Goal: Task Accomplishment & Management: Use online tool/utility

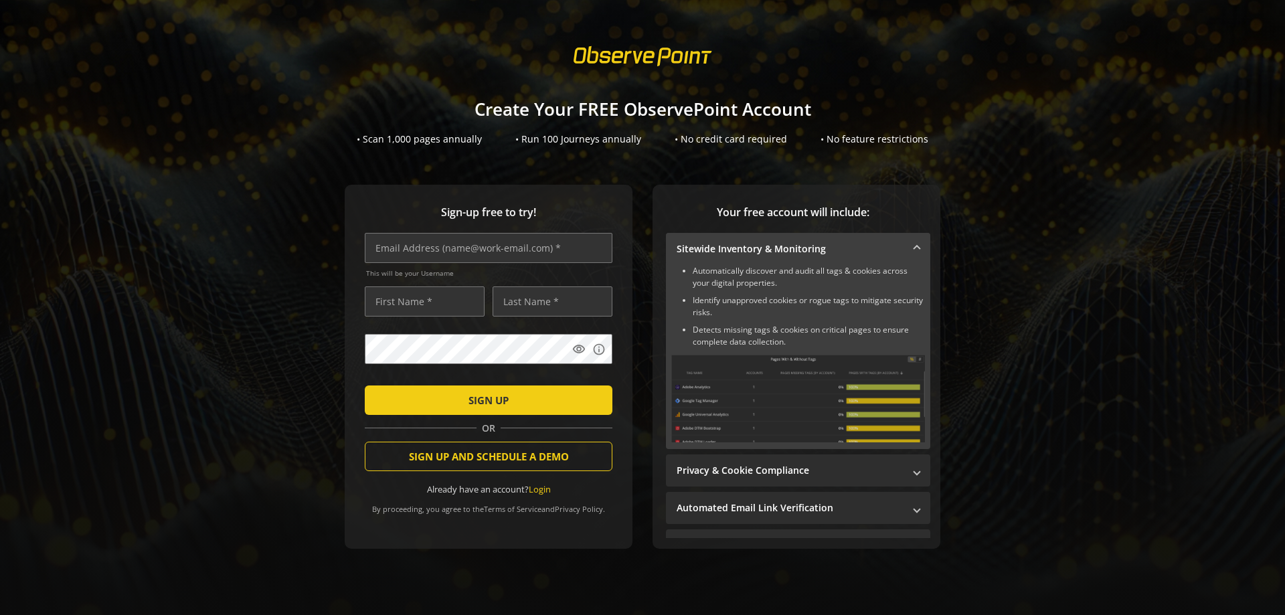
click at [670, 240] on mat-expansion-panel-header "Sitewide Inventory & Monitoring" at bounding box center [798, 249] width 264 height 32
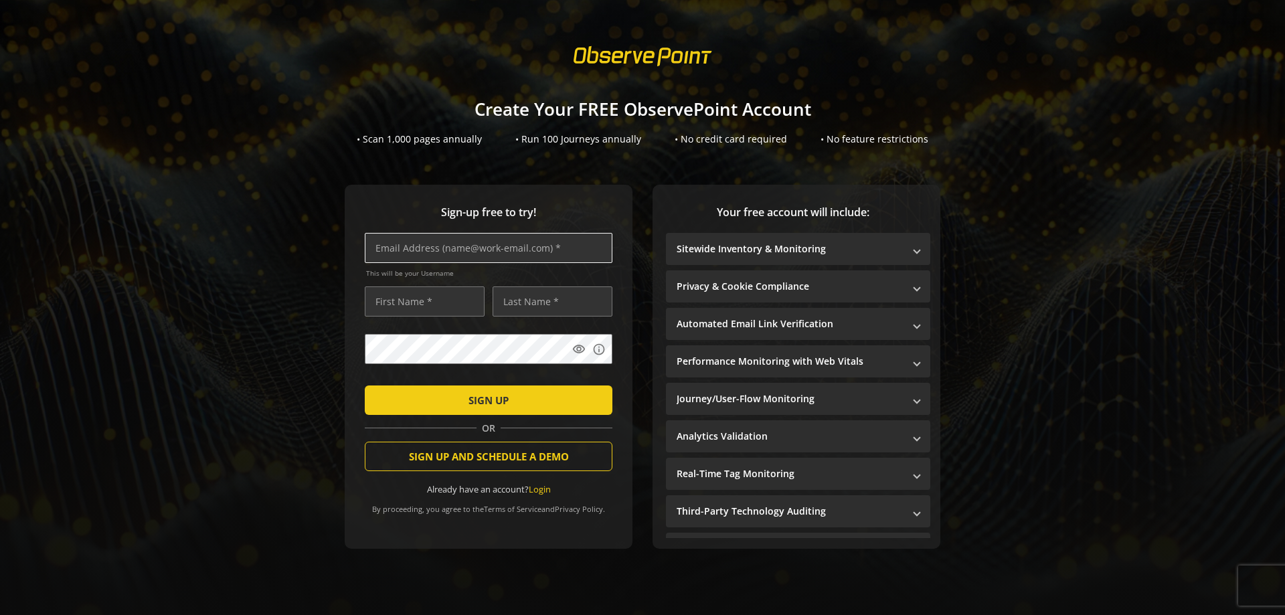
click at [519, 242] on input "text" at bounding box center [489, 248] width 248 height 30
click at [520, 239] on input "text" at bounding box center [489, 248] width 248 height 30
click at [534, 402] on span "submit" at bounding box center [489, 400] width 248 height 32
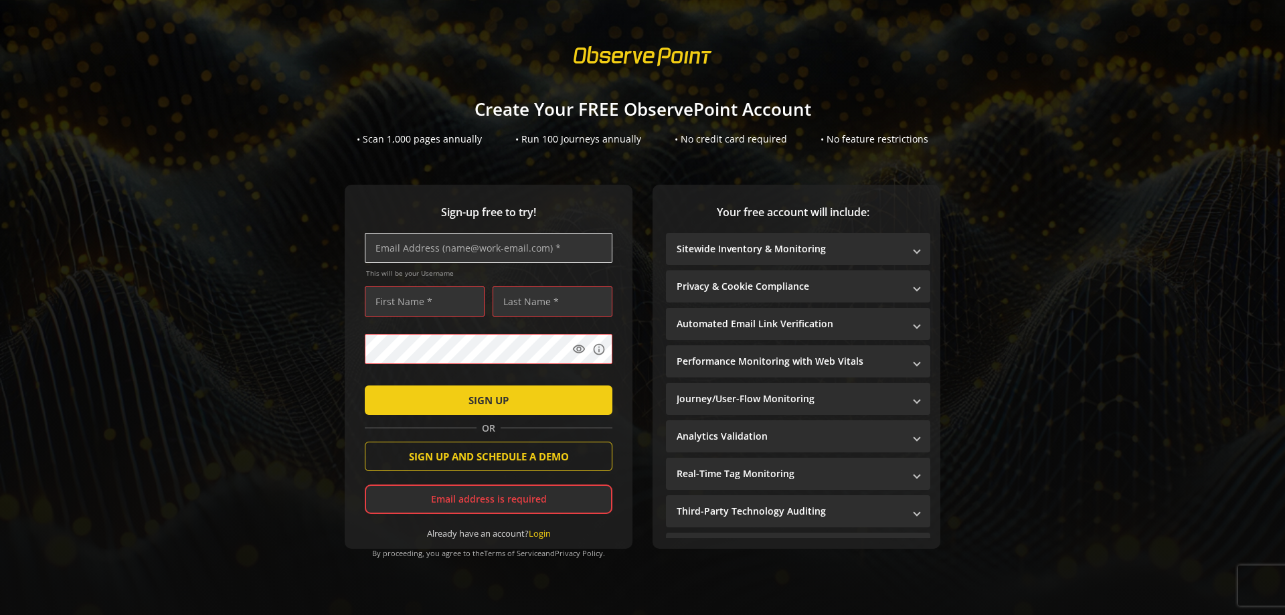
click at [508, 254] on input "text" at bounding box center [489, 248] width 248 height 30
paste input "[EMAIL_ADDRESS][DOMAIN_NAME]"
type input "[EMAIL_ADDRESS][DOMAIN_NAME]"
click at [436, 300] on input "text" at bounding box center [425, 301] width 120 height 30
drag, startPoint x: 393, startPoint y: 250, endPoint x: 328, endPoint y: 258, distance: 66.1
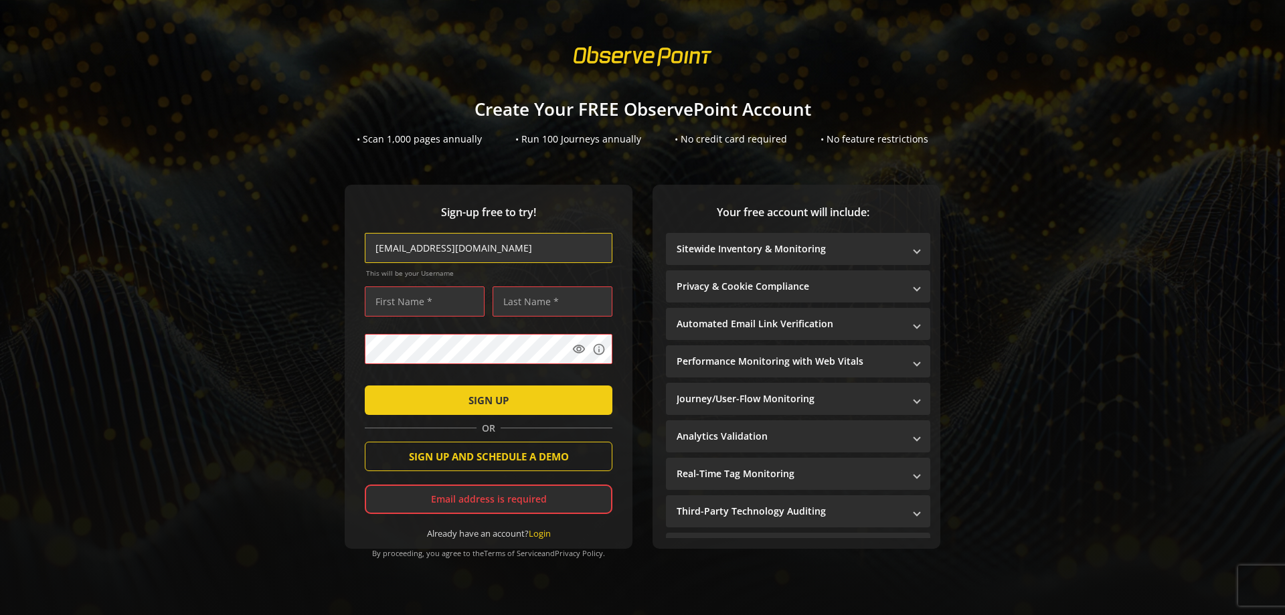
click at [328, 258] on div "Sign-up free to try! [EMAIL_ADDRESS][DOMAIN_NAME] This will be your Username vi…" at bounding box center [642, 380] width 1253 height 391
click at [411, 304] on input "text" at bounding box center [425, 301] width 120 height 30
paste input "toqa"
type input "toqa"
drag, startPoint x: 422, startPoint y: 252, endPoint x: 392, endPoint y: 256, distance: 29.7
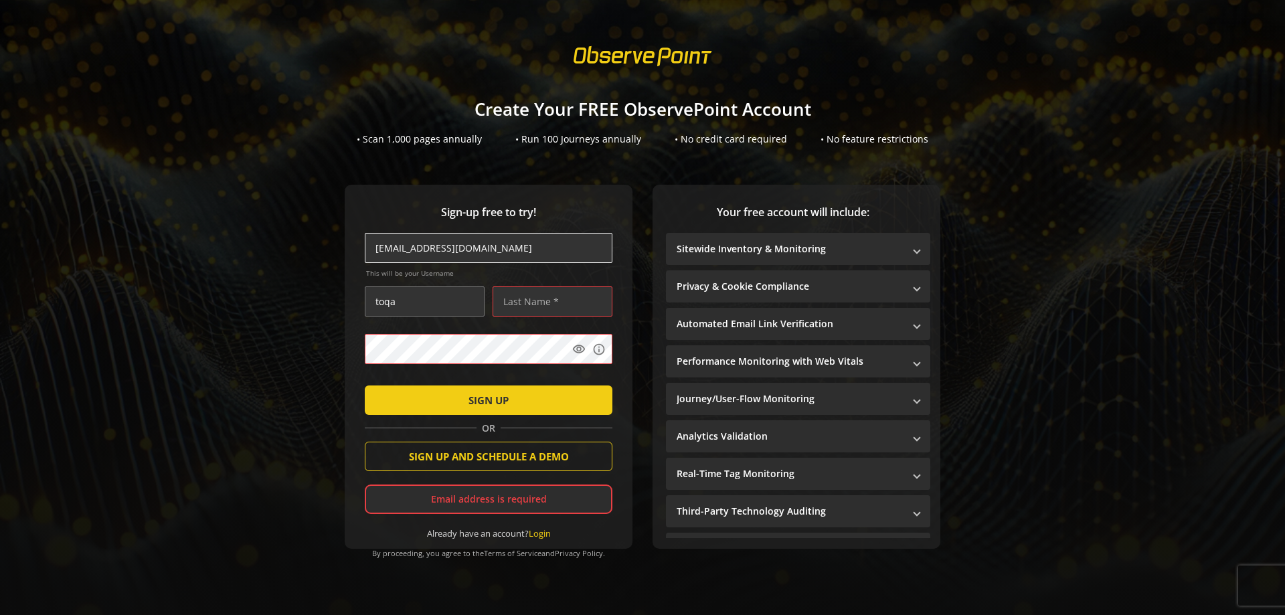
click at [392, 256] on input "[EMAIL_ADDRESS][DOMAIN_NAME]" at bounding box center [489, 248] width 248 height 30
click at [528, 296] on input "text" at bounding box center [552, 301] width 120 height 30
paste input "[PERSON_NAME]"
type input "[PERSON_NAME]"
click at [504, 389] on span "SIGN UP" at bounding box center [488, 400] width 40 height 24
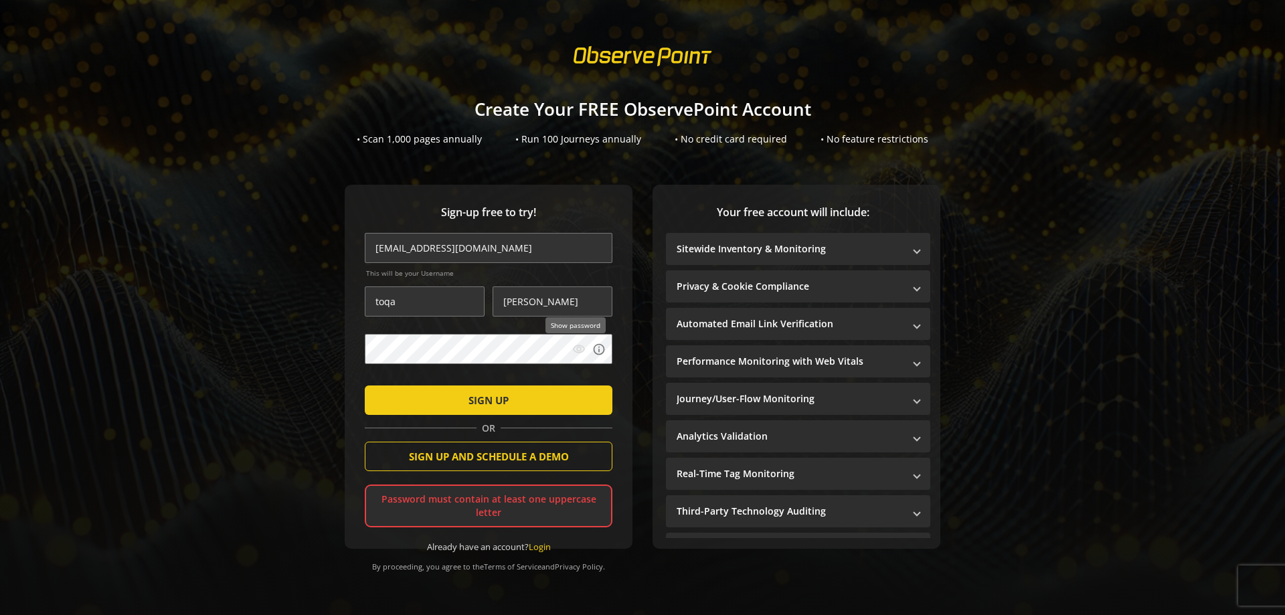
click at [576, 351] on mat-icon "visibility" at bounding box center [578, 349] width 13 height 13
click at [440, 403] on span "submit" at bounding box center [489, 400] width 248 height 32
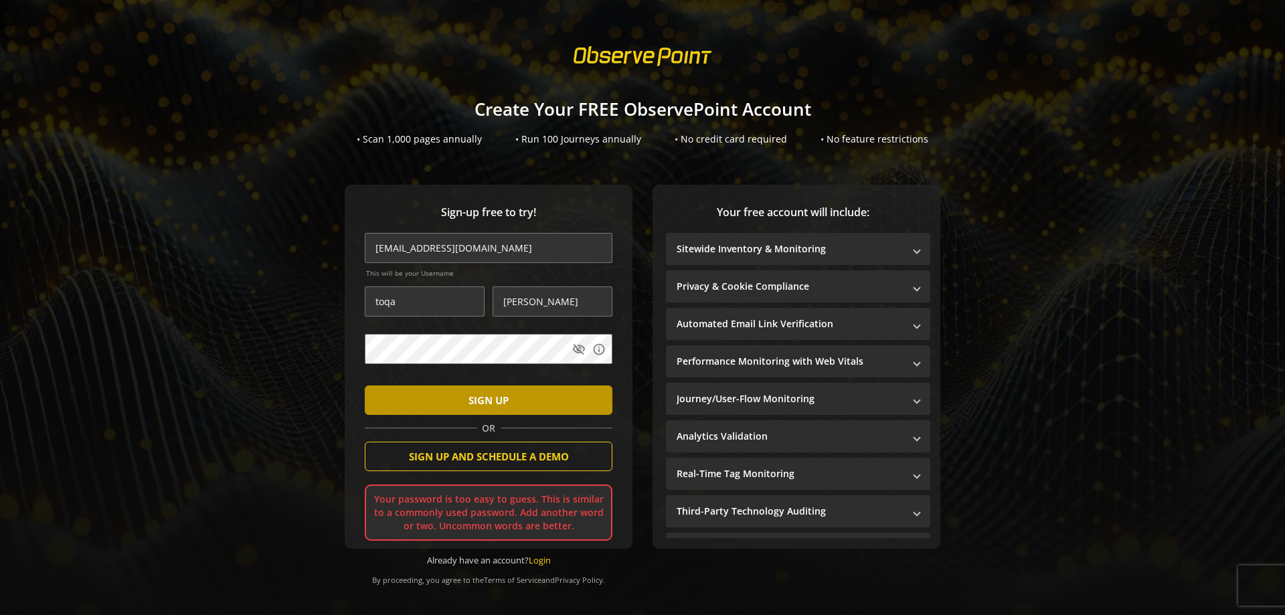
click at [490, 410] on span "SIGN UP" at bounding box center [488, 400] width 40 height 24
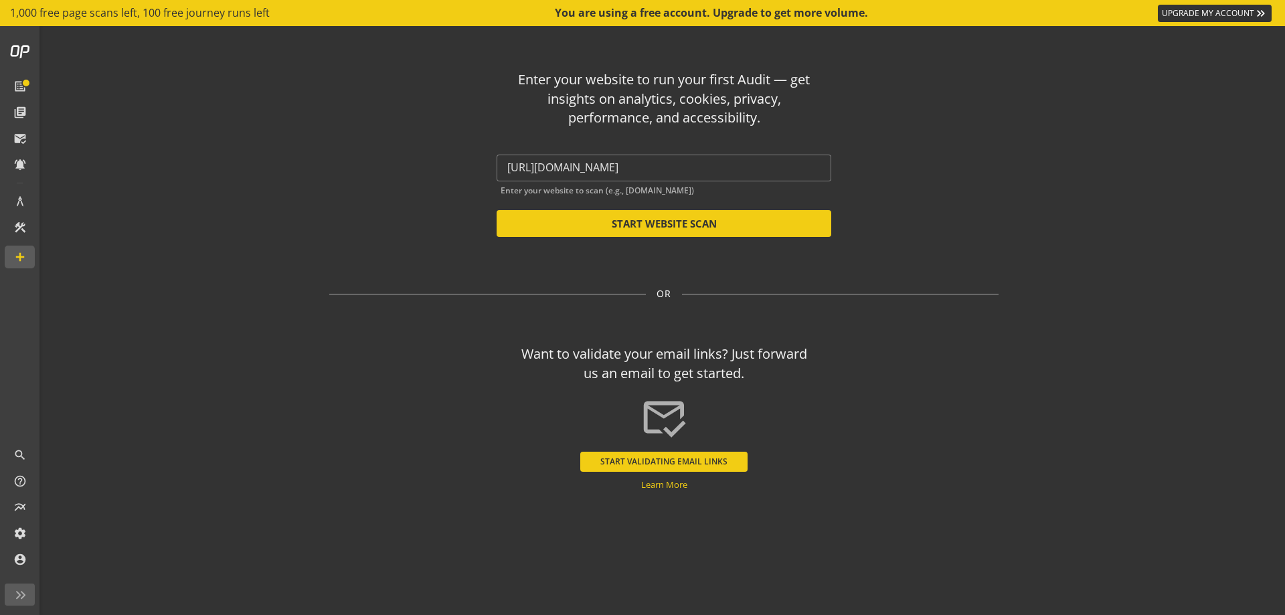
drag, startPoint x: 486, startPoint y: 411, endPoint x: 339, endPoint y: 182, distance: 272.7
click at [229, 173] on op-start "Enter your website to run your first Audit — get insights on analytics, cookies…" at bounding box center [664, 320] width 1242 height 589
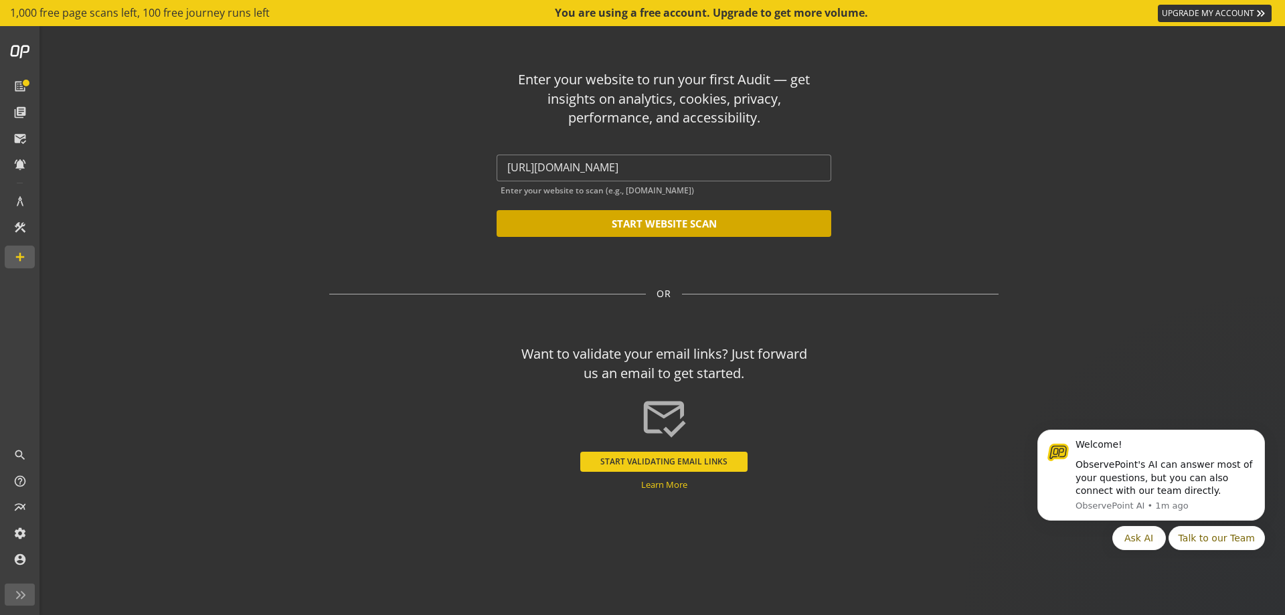
click at [638, 232] on button "START WEBSITE SCAN" at bounding box center [663, 223] width 335 height 27
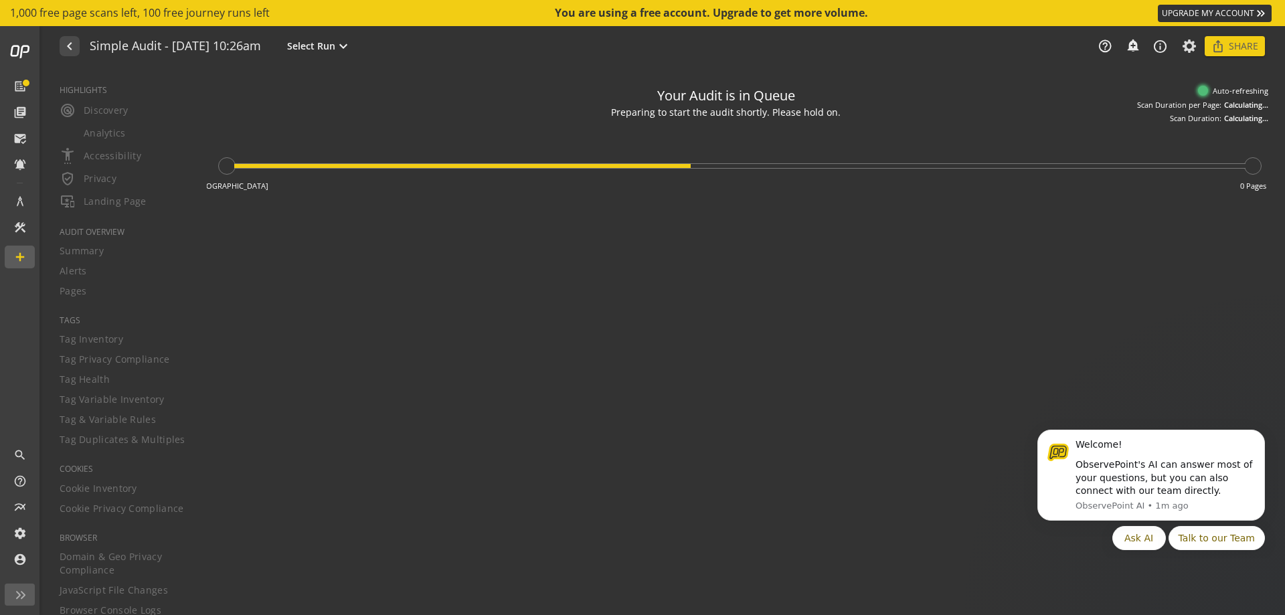
type textarea "Notes can include: -a description of what this audit is validating -changes in …"
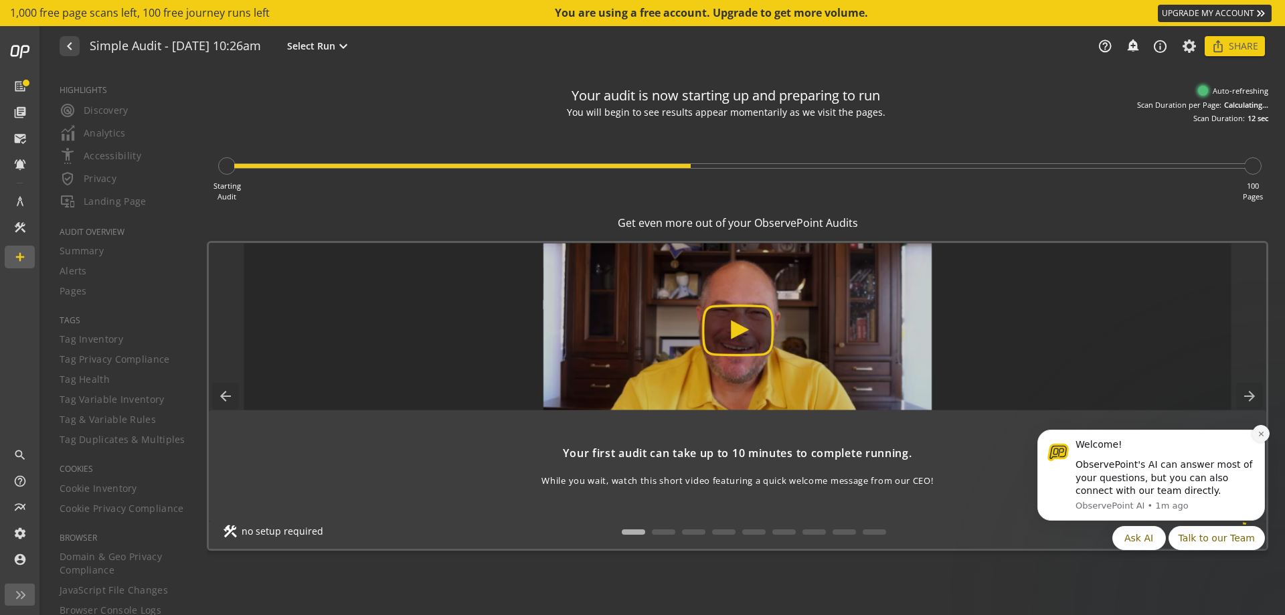
click at [1262, 435] on icon "Dismiss notification" at bounding box center [1260, 434] width 5 height 5
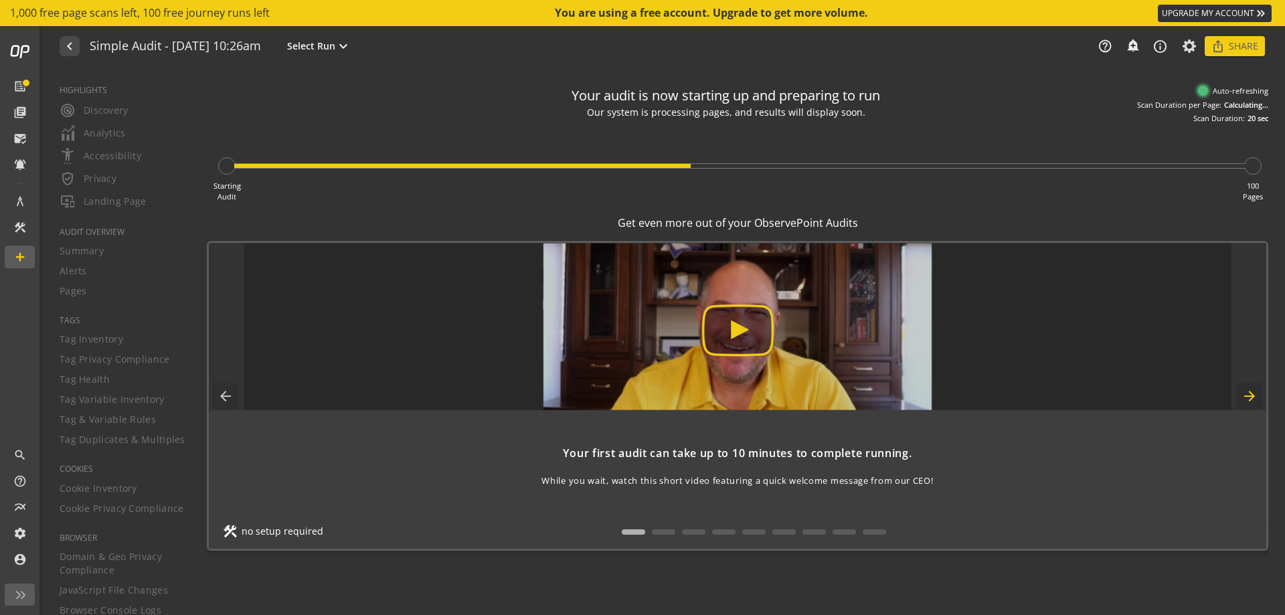
click at [1249, 399] on mat-icon "arrow_forward" at bounding box center [1249, 396] width 27 height 27
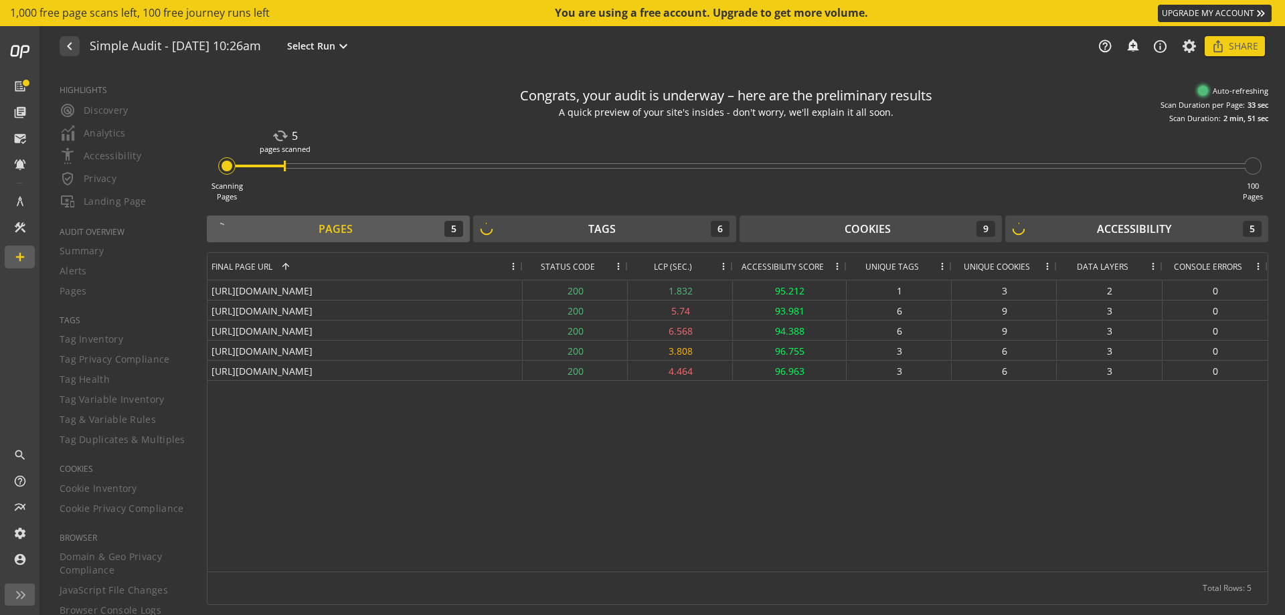
click at [723, 267] on span at bounding box center [723, 266] width 11 height 11
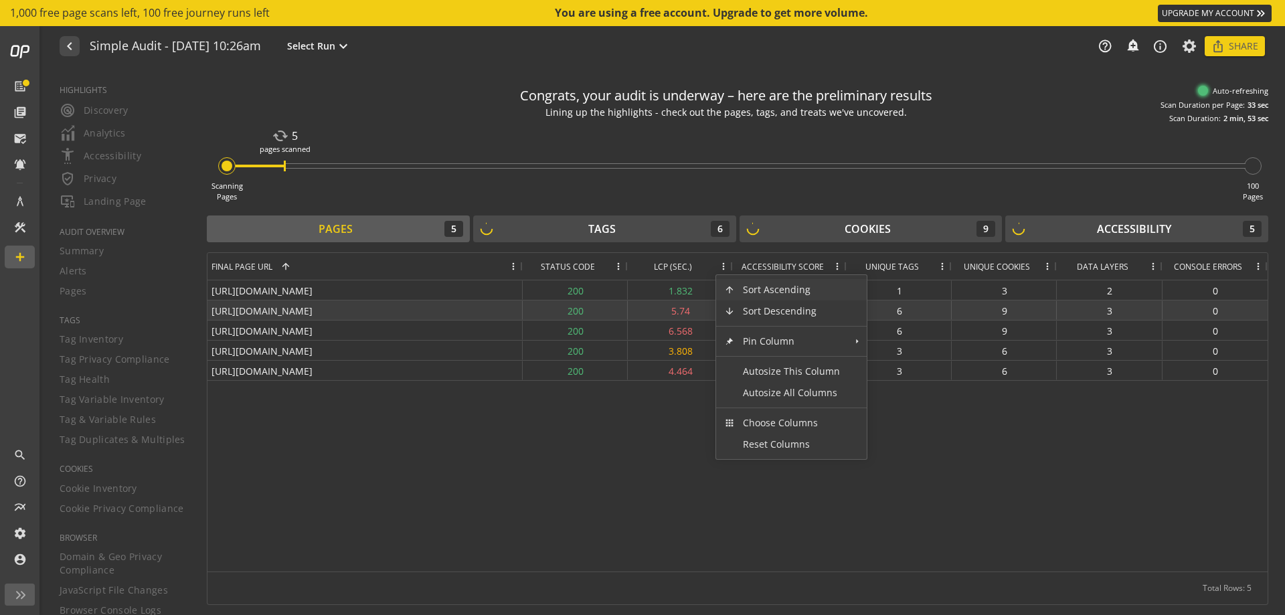
click at [666, 307] on div "5.74" at bounding box center [680, 309] width 105 height 19
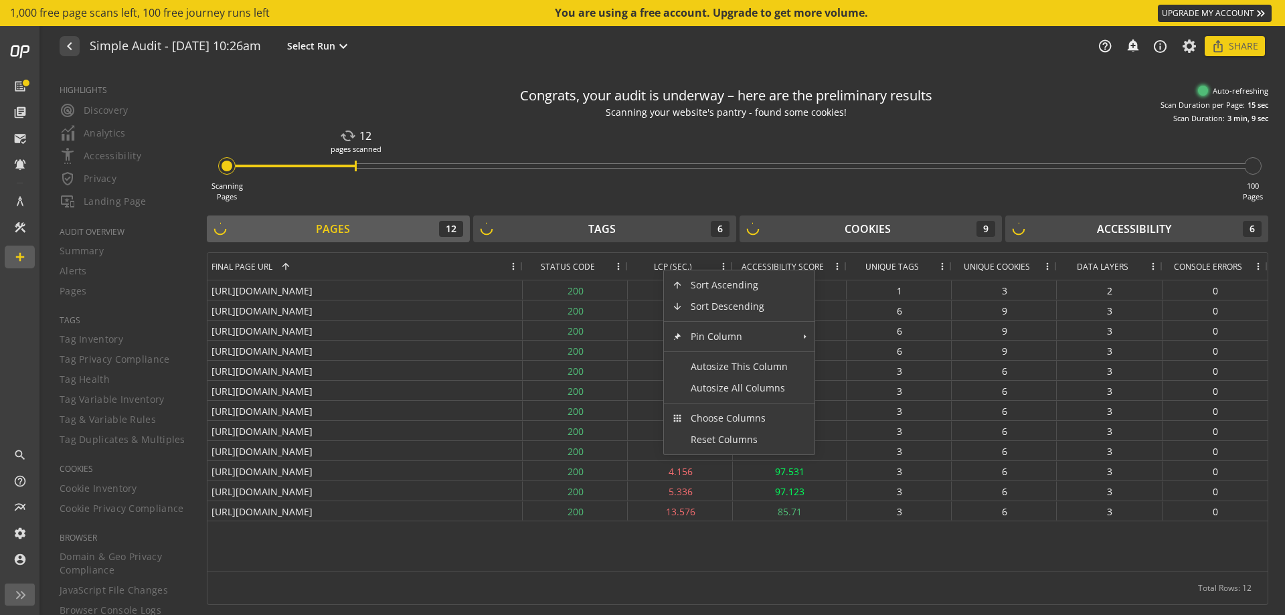
click at [650, 268] on div "LCP (SEC.)" at bounding box center [673, 266] width 82 height 27
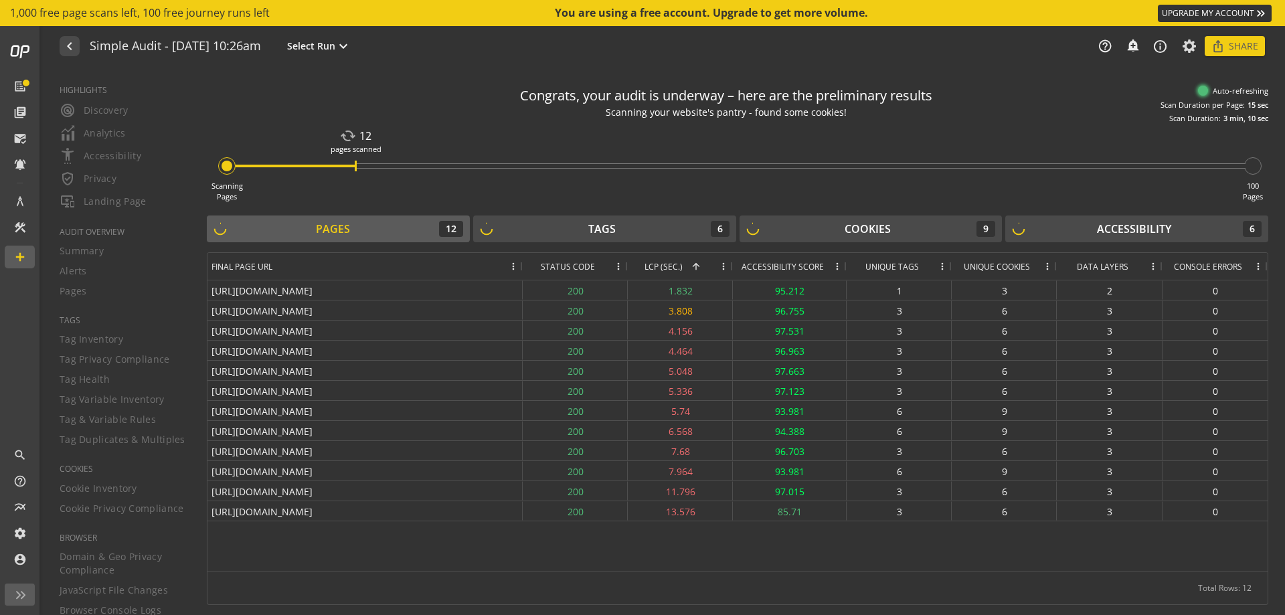
click at [650, 268] on span "LCP (SEC.)" at bounding box center [663, 266] width 38 height 11
click at [667, 268] on span "LCP (SEC.)" at bounding box center [673, 266] width 38 height 11
click at [668, 268] on span "LCP (SEC.)" at bounding box center [663, 266] width 38 height 11
click at [680, 262] on span "LCP (SEC.)" at bounding box center [663, 266] width 38 height 11
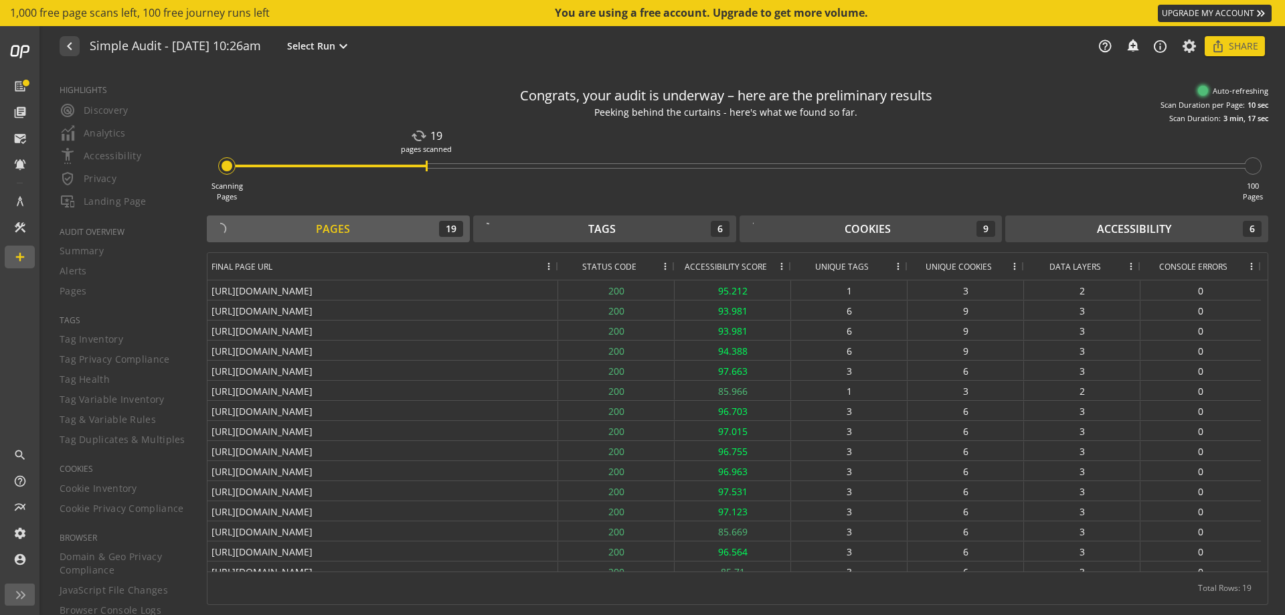
drag, startPoint x: 705, startPoint y: 146, endPoint x: 658, endPoint y: 191, distance: 65.3
click at [658, 191] on div "Scanning Pages cached 19 pages scanned 100 Pages" at bounding box center [737, 163] width 1061 height 78
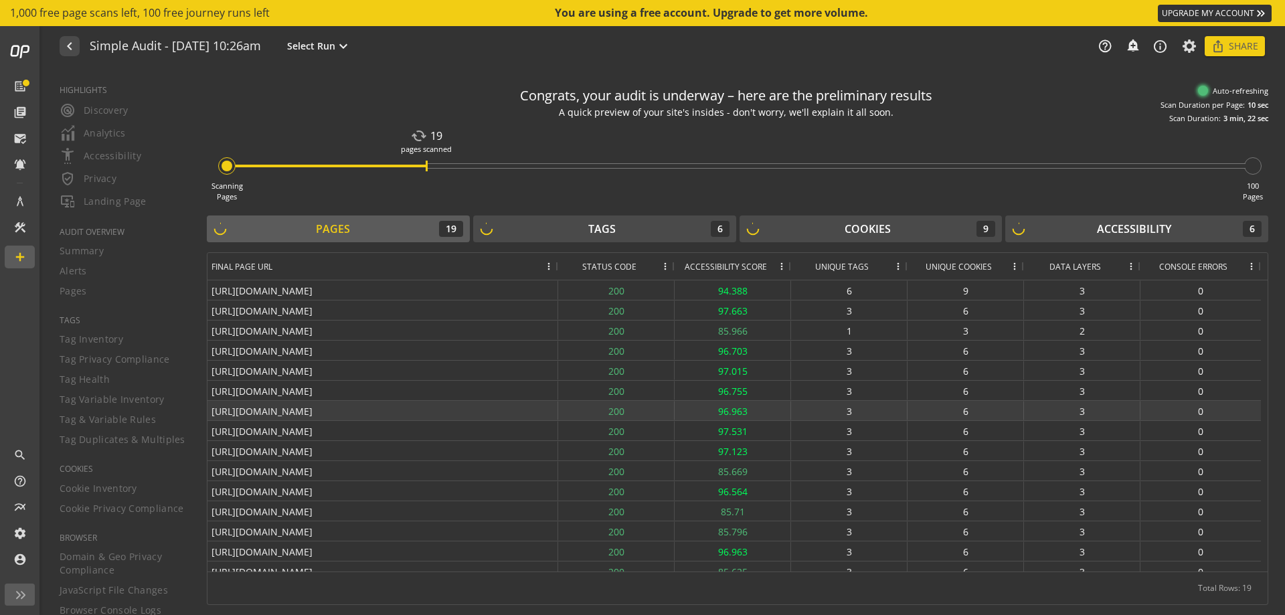
scroll to position [90, 0]
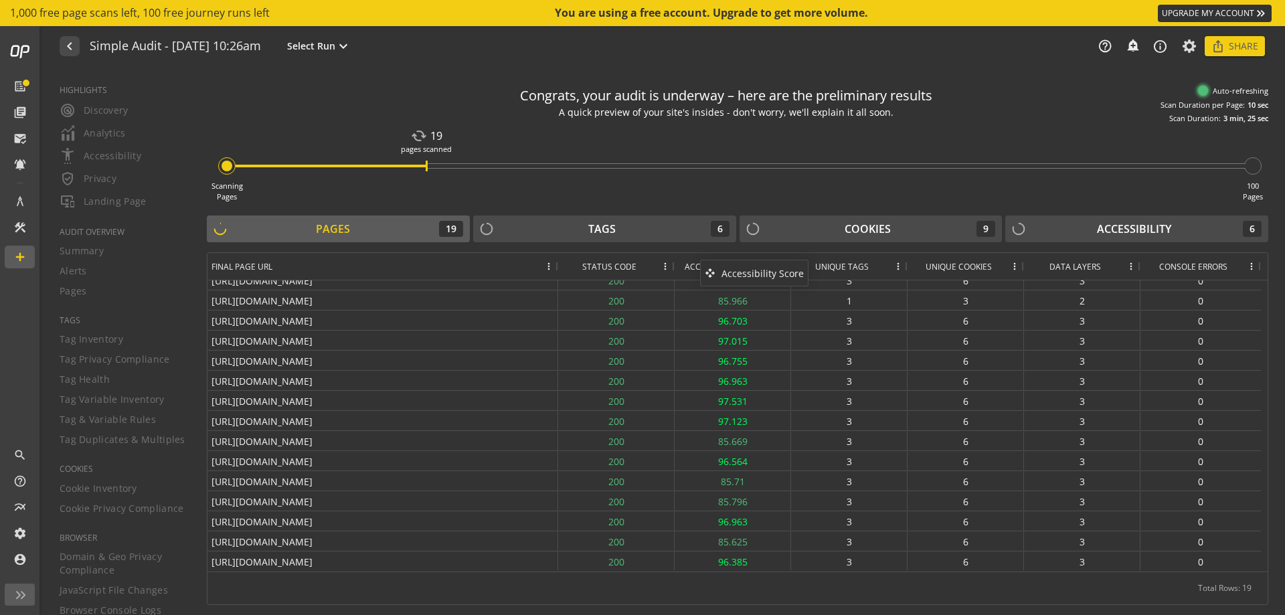
drag, startPoint x: 748, startPoint y: 256, endPoint x: 687, endPoint y: 265, distance: 61.5
drag, startPoint x: 742, startPoint y: 266, endPoint x: 703, endPoint y: 260, distance: 39.3
click at [1251, 263] on span at bounding box center [1251, 266] width 11 height 11
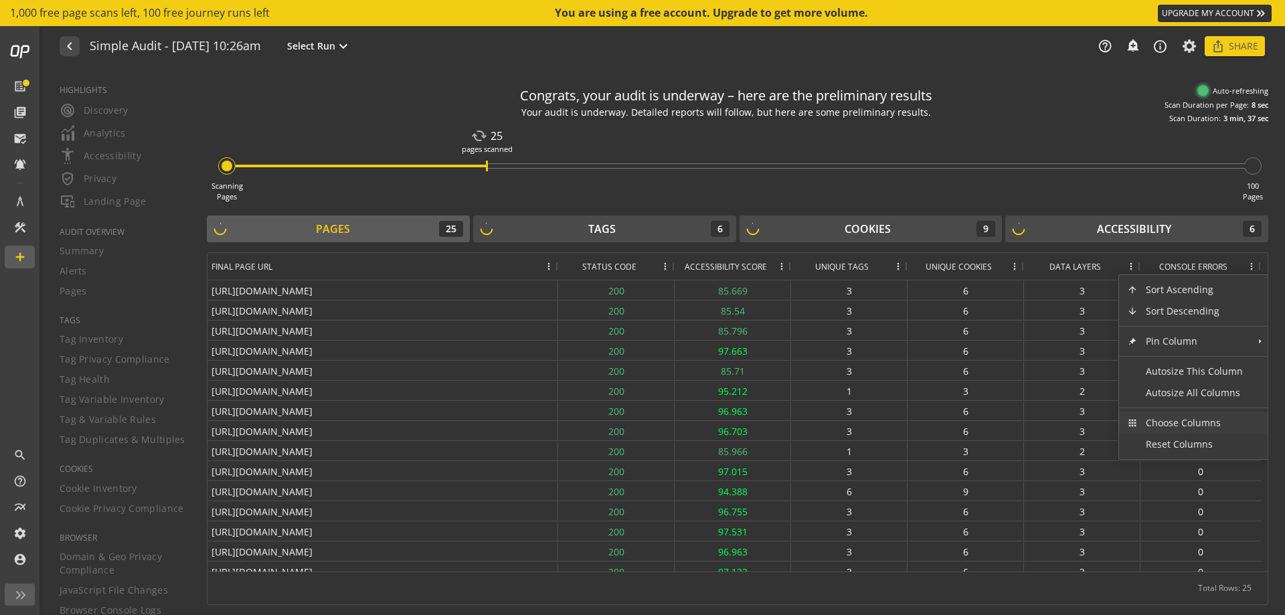
click at [1177, 428] on span "Choose Columns" at bounding box center [1193, 422] width 113 height 21
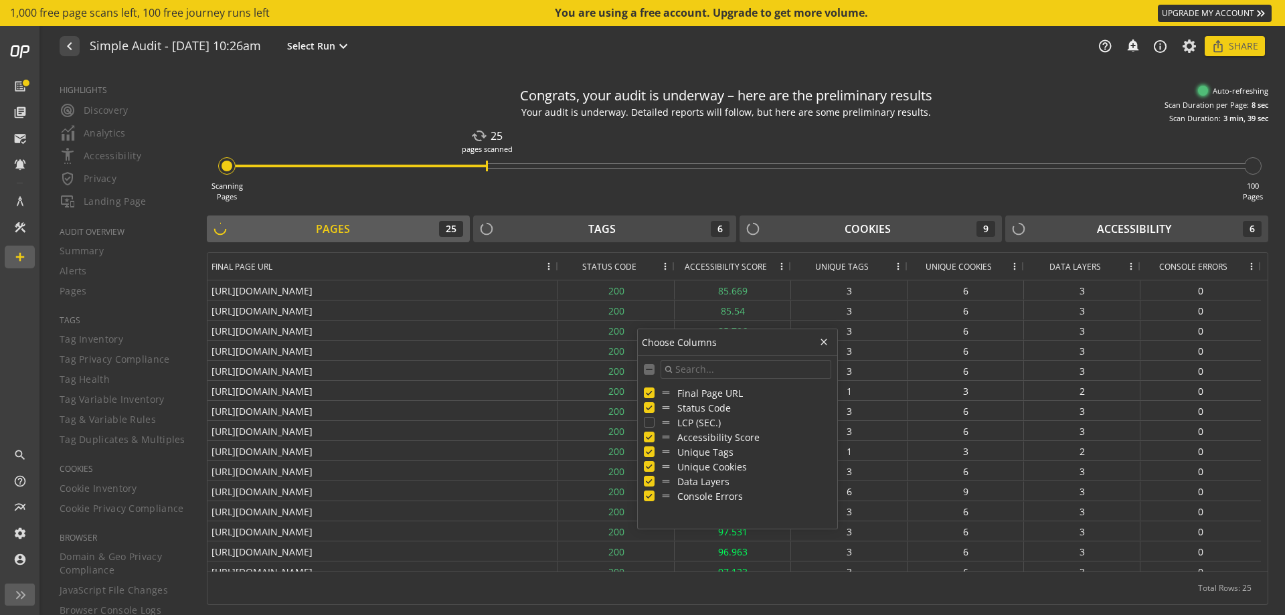
click at [650, 426] on input "Press SPACE to toggle visibility (hidden)" at bounding box center [648, 423] width 9 height 9
checkbox input "true"
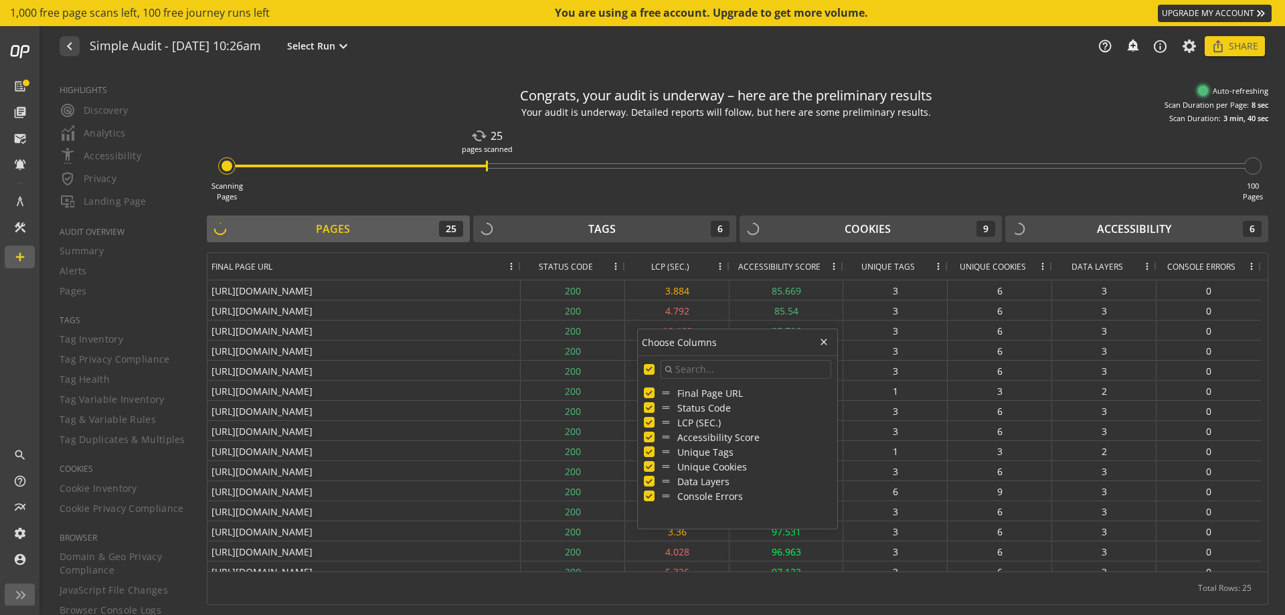
click at [717, 601] on div "Total Rows: 25" at bounding box center [737, 587] width 1060 height 33
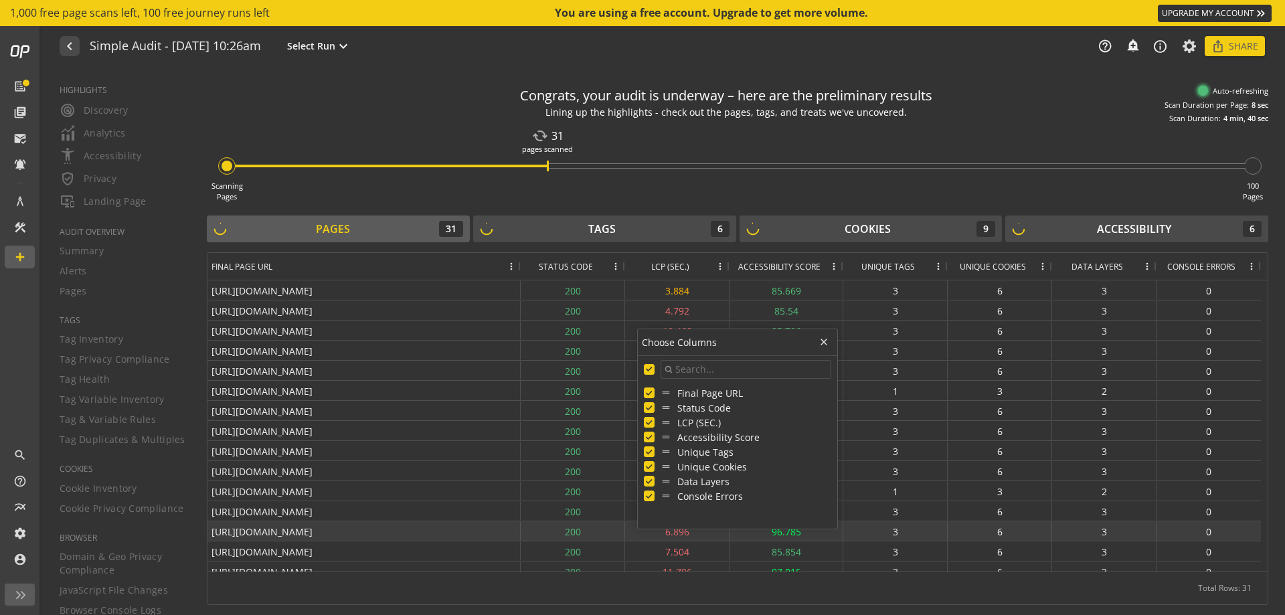
click at [575, 537] on div "200" at bounding box center [573, 530] width 104 height 19
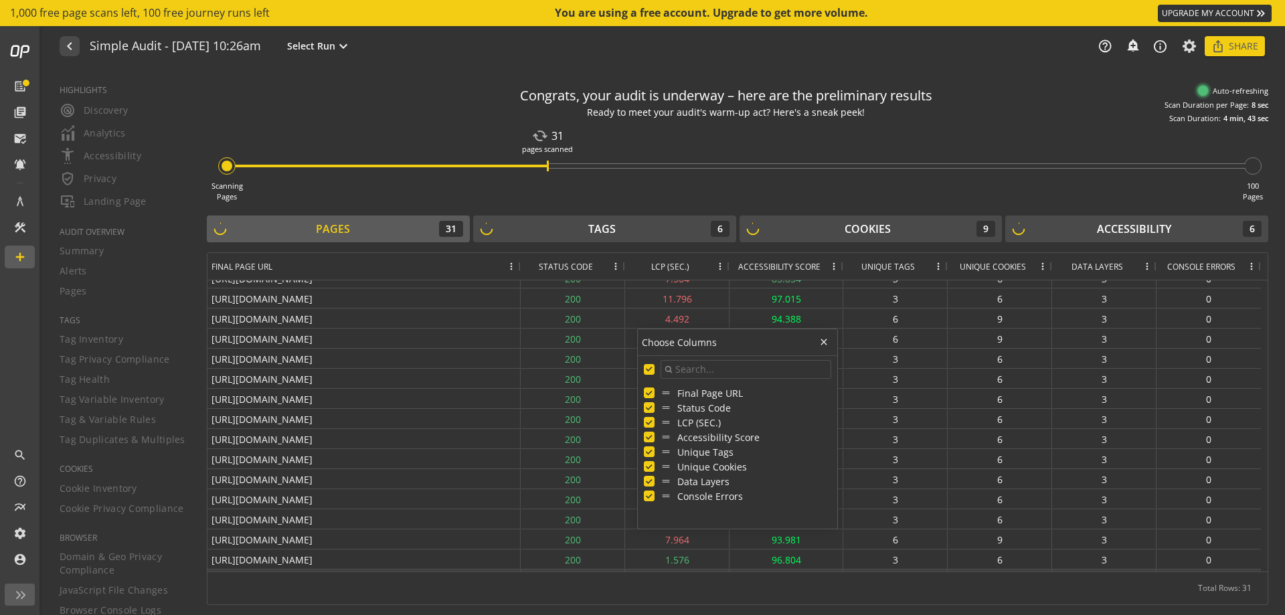
scroll to position [331, 0]
click at [587, 575] on div "Total Rows: 31" at bounding box center [737, 587] width 1060 height 33
click at [819, 341] on span "Choose Columns" at bounding box center [823, 342] width 11 height 11
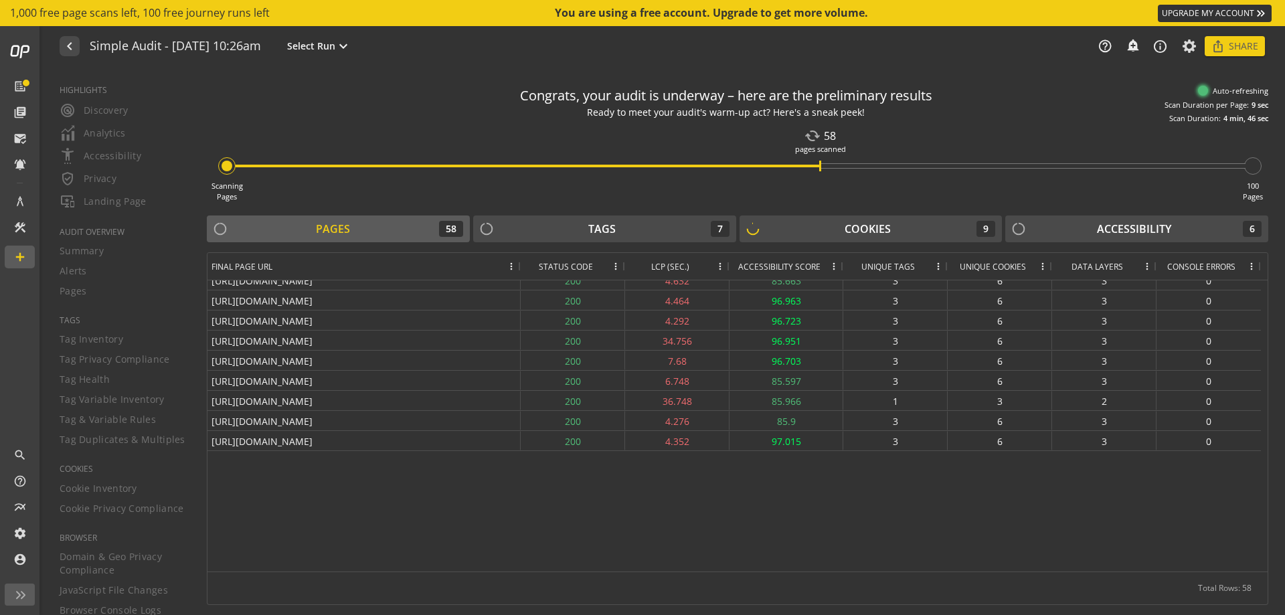
scroll to position [0, 0]
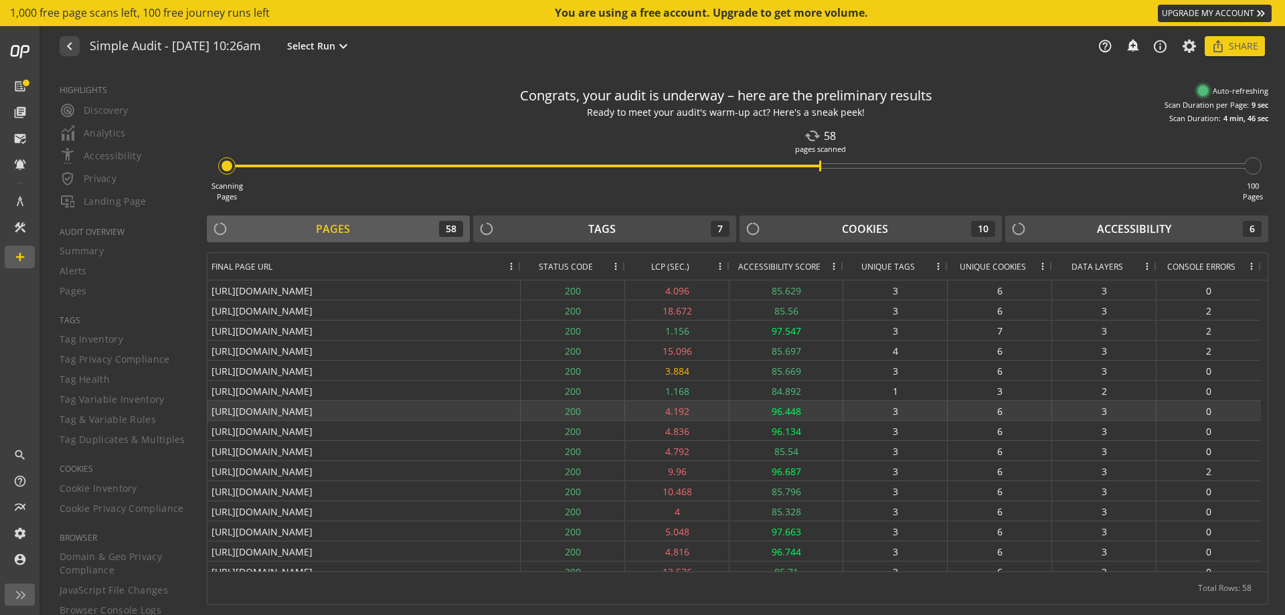
click at [322, 412] on div "[URL][DOMAIN_NAME]" at bounding box center [363, 410] width 313 height 19
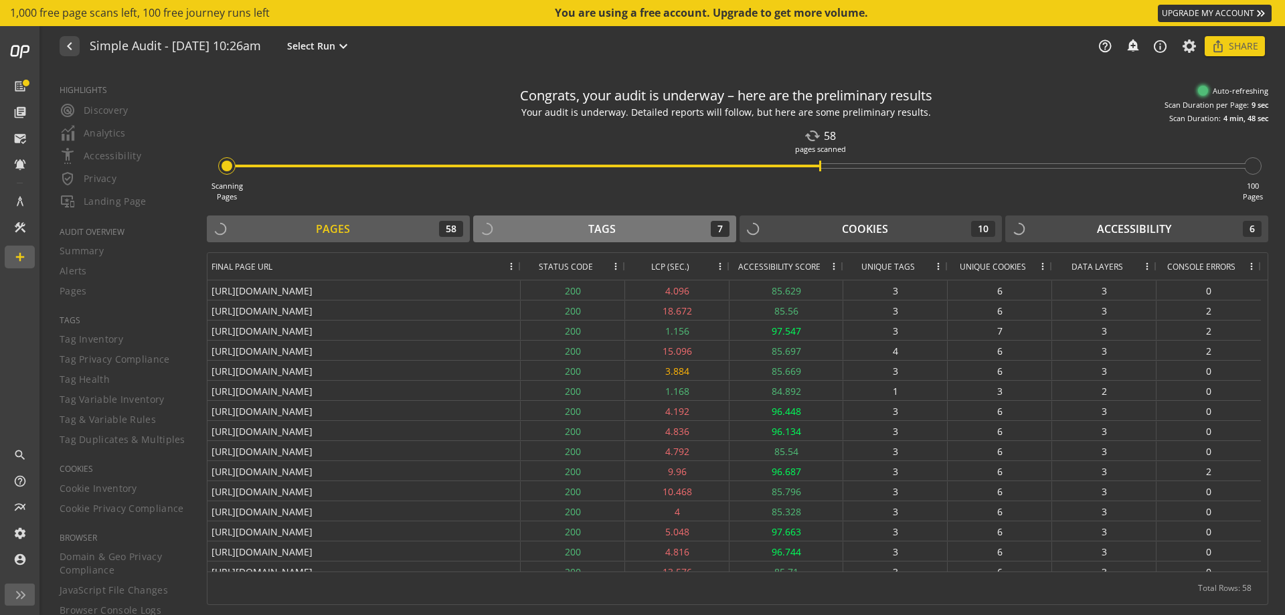
click at [592, 237] on div "Tags 7" at bounding box center [605, 229] width 250 height 16
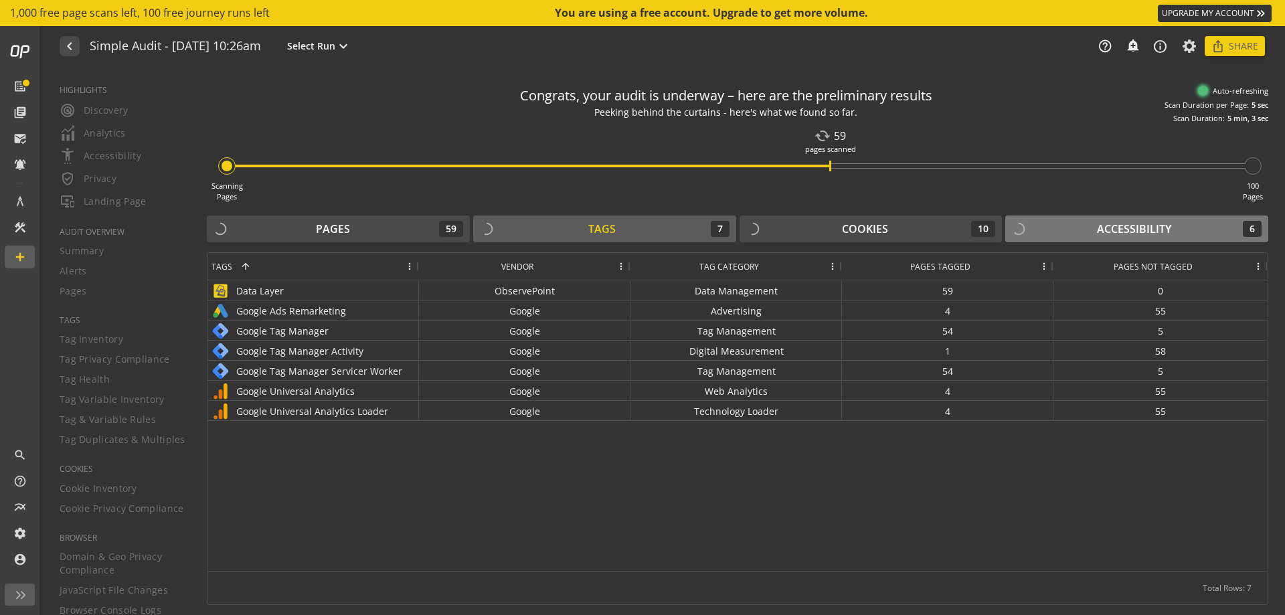
click at [1120, 240] on button "Accessibility 6" at bounding box center [1136, 228] width 263 height 27
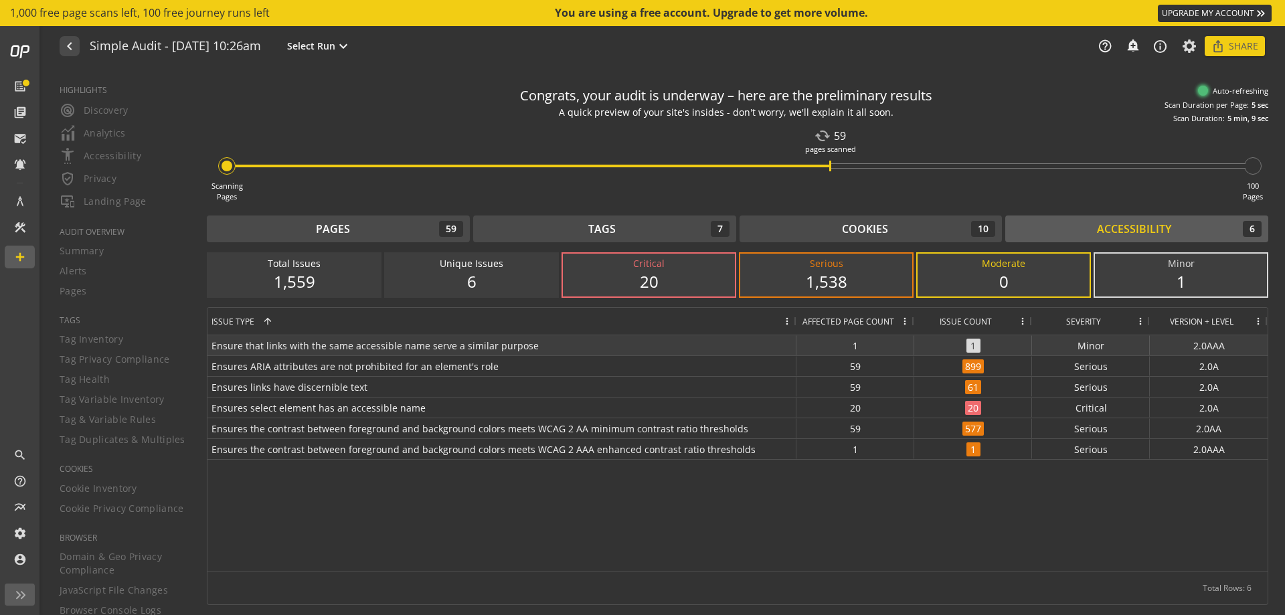
click at [975, 346] on span "1" at bounding box center [973, 346] width 14 height 14
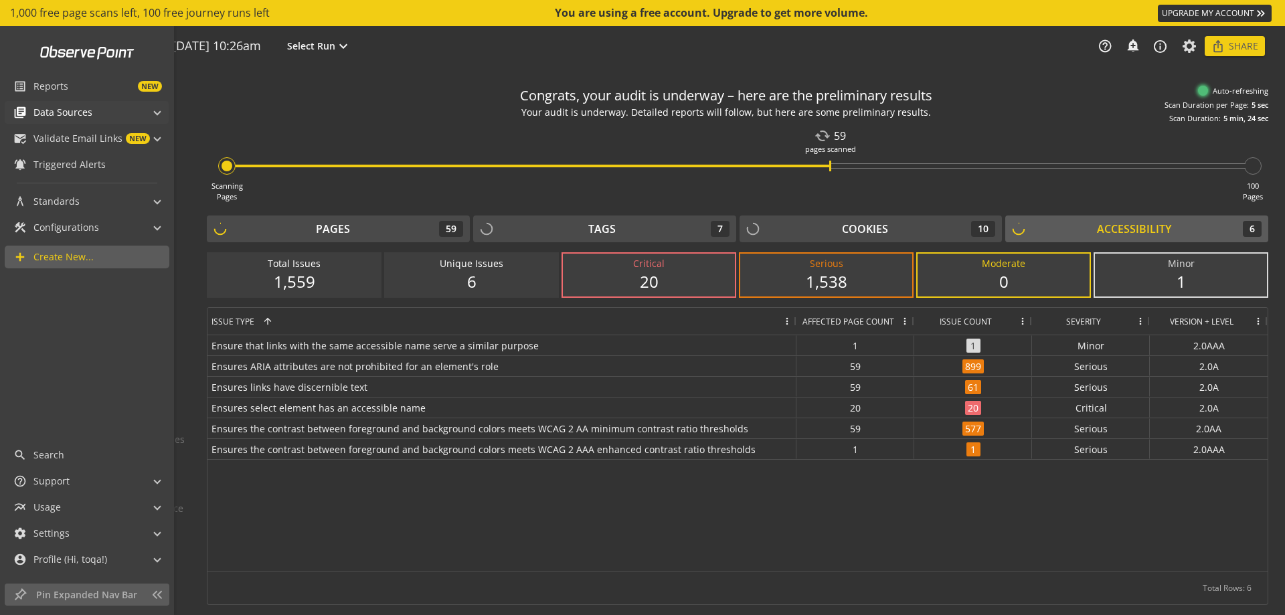
click at [159, 112] on span at bounding box center [157, 111] width 5 height 14
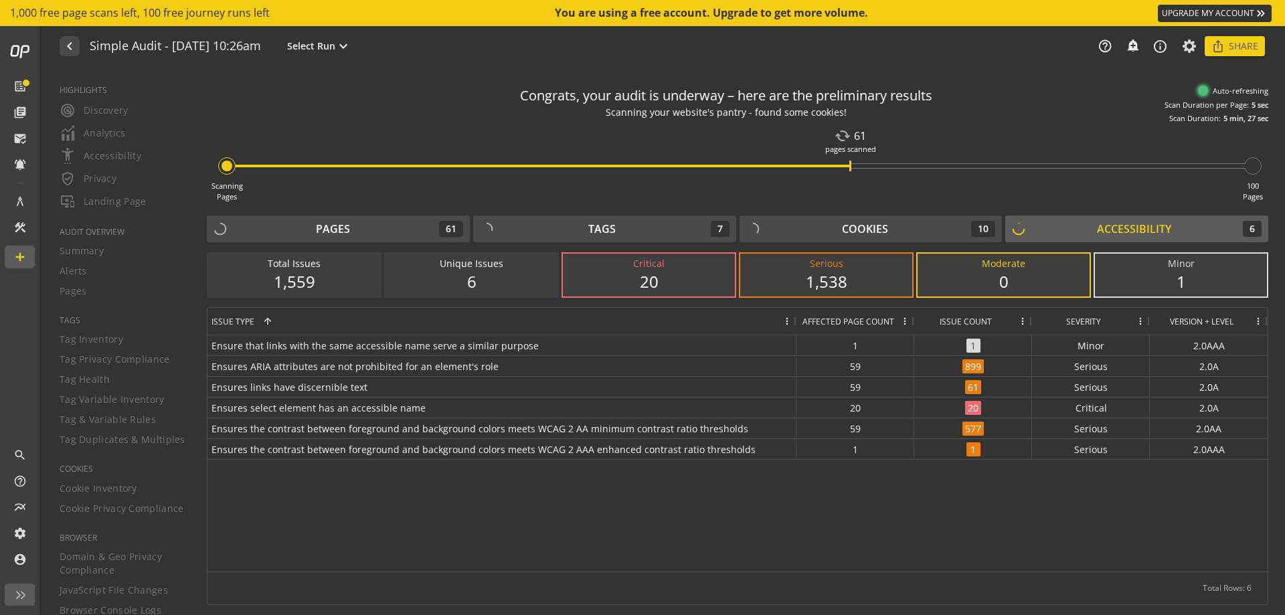
click at [298, 529] on div "Ensure that links with the same accessible name serve a similar purpose 1 1 min…" at bounding box center [737, 453] width 1060 height 236
click at [978, 519] on div "Ensure that links with the same accessible name serve a similar purpose 2 2 min…" at bounding box center [737, 453] width 1060 height 236
